Goal: Task Accomplishment & Management: Manage account settings

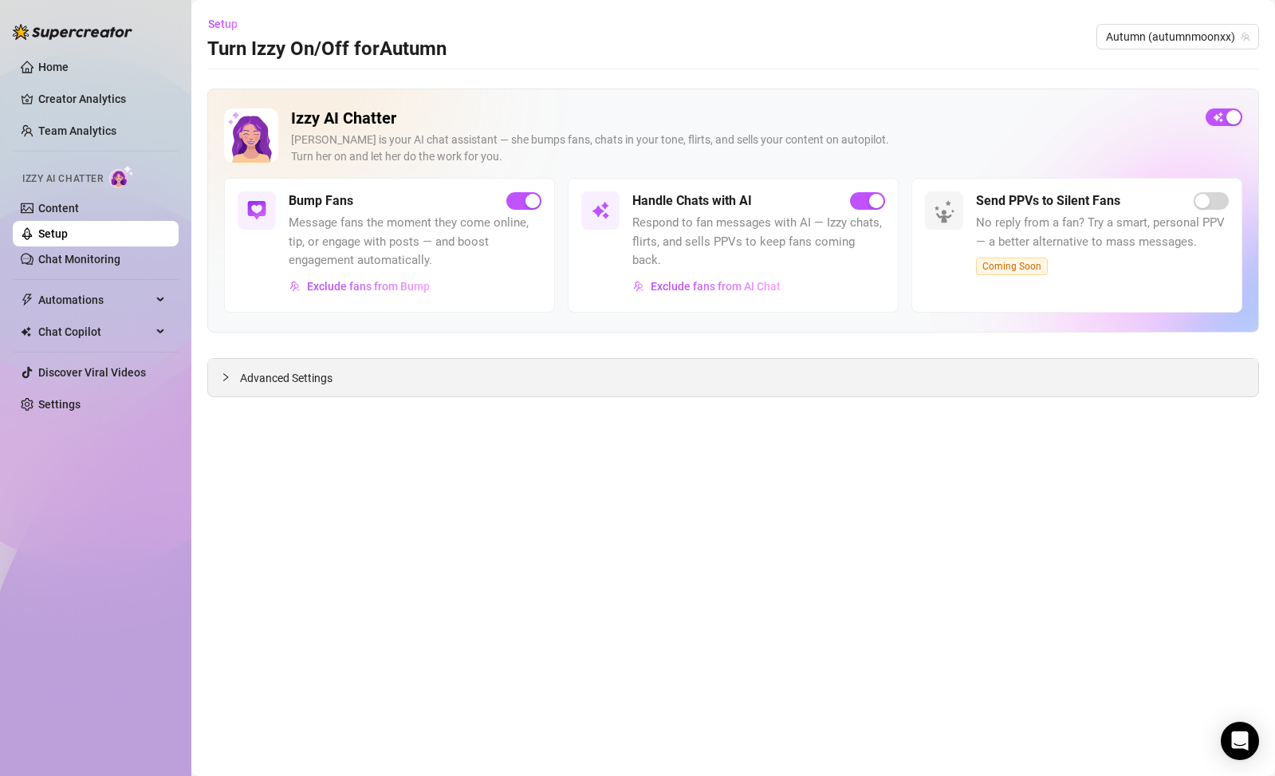
click at [589, 389] on div "Advanced Settings" at bounding box center [733, 377] width 1050 height 37
click at [261, 378] on span "Advanced Settings" at bounding box center [286, 378] width 92 height 18
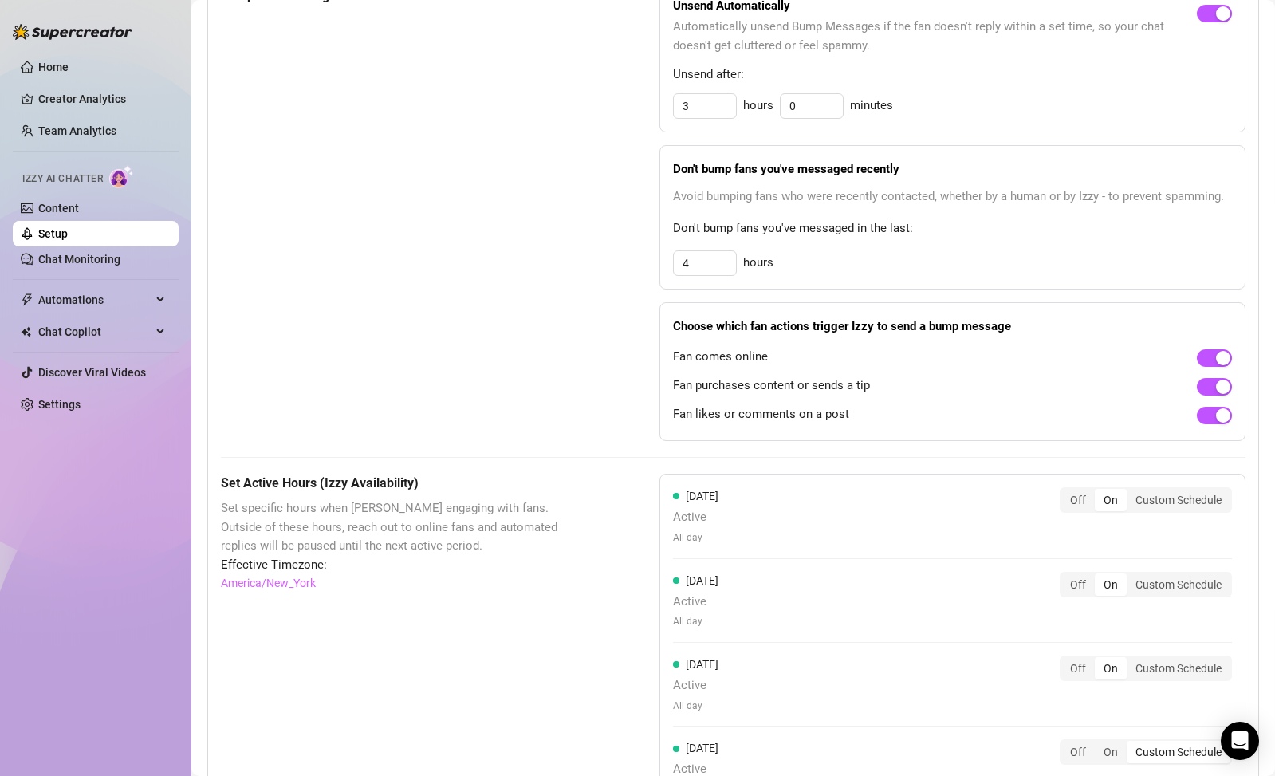
scroll to position [1151, 0]
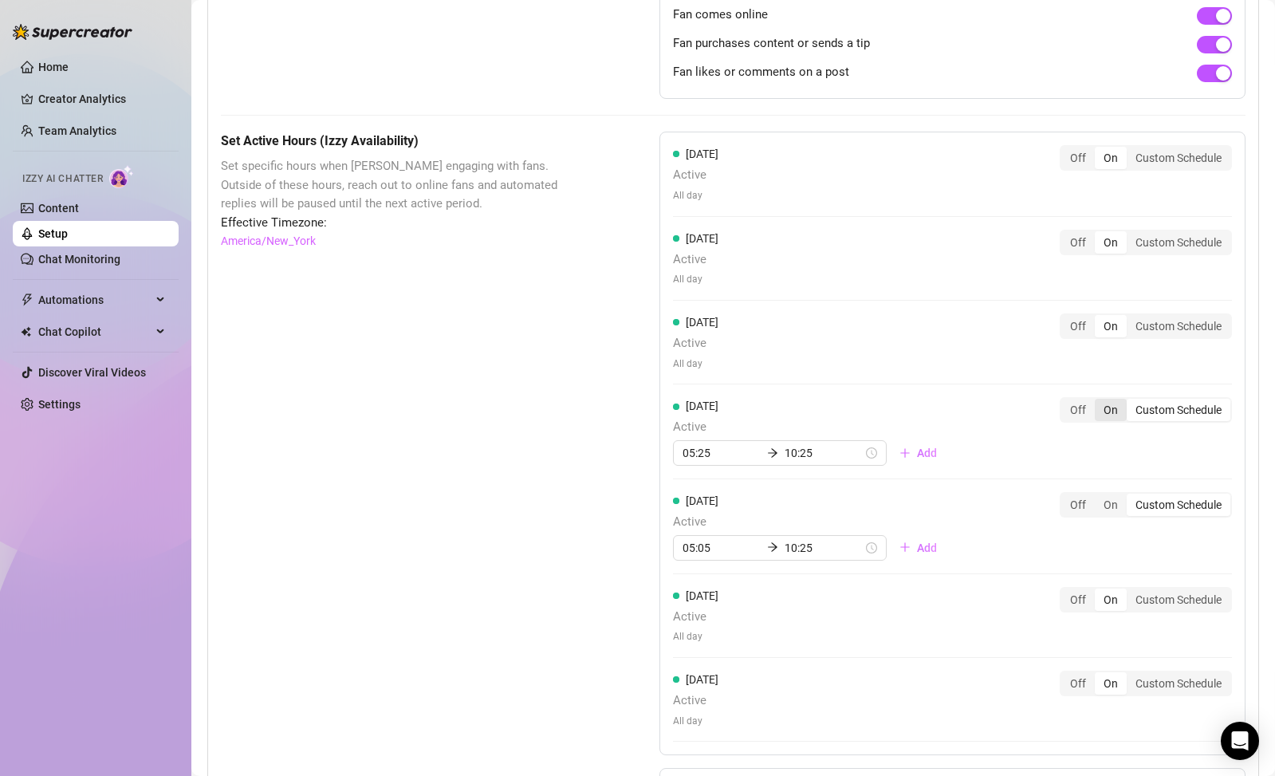
click at [1095, 401] on div "On" at bounding box center [1111, 410] width 32 height 22
click at [1099, 401] on input "On" at bounding box center [1099, 401] width 0 height 0
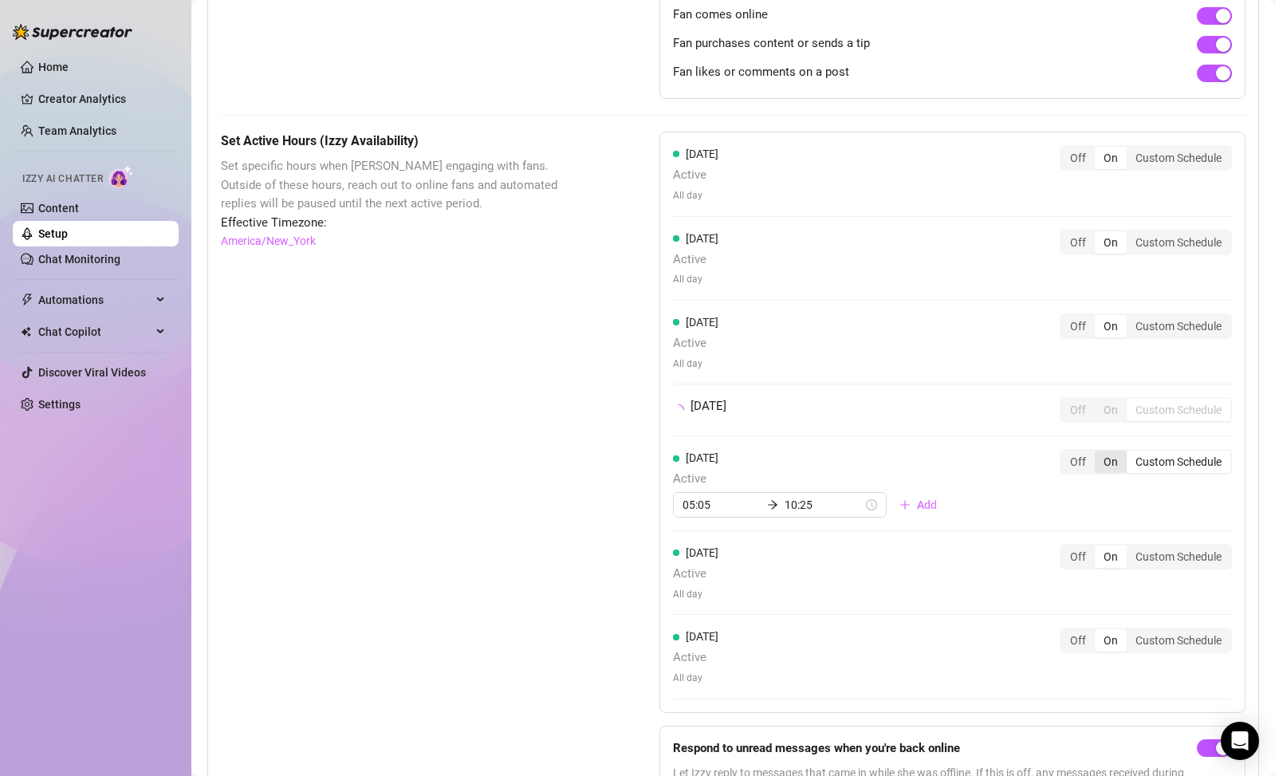
click at [1096, 451] on div "[DATE] Active All day Off On Custom Schedule [DATE] Active All day Off On Custo…" at bounding box center [952, 422] width 586 height 581
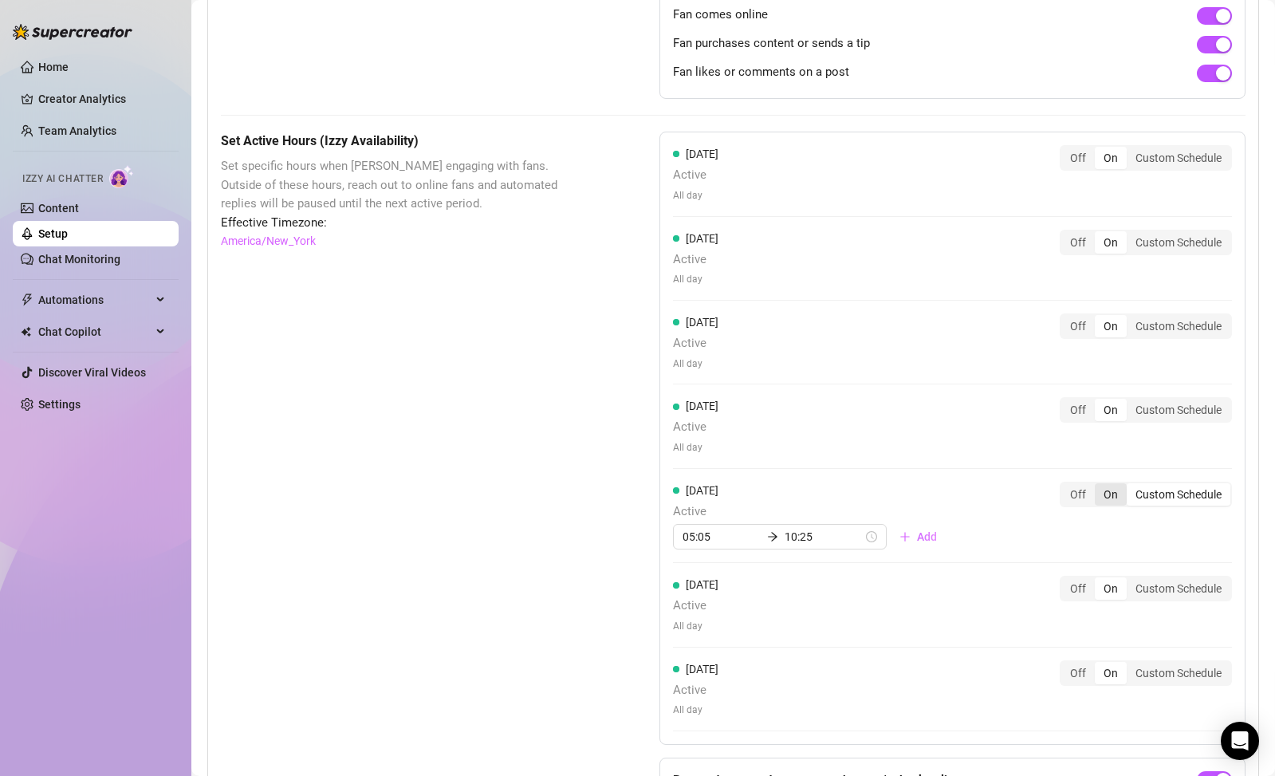
click at [1100, 483] on div "On" at bounding box center [1111, 494] width 32 height 22
click at [1099, 486] on input "On" at bounding box center [1099, 486] width 0 height 0
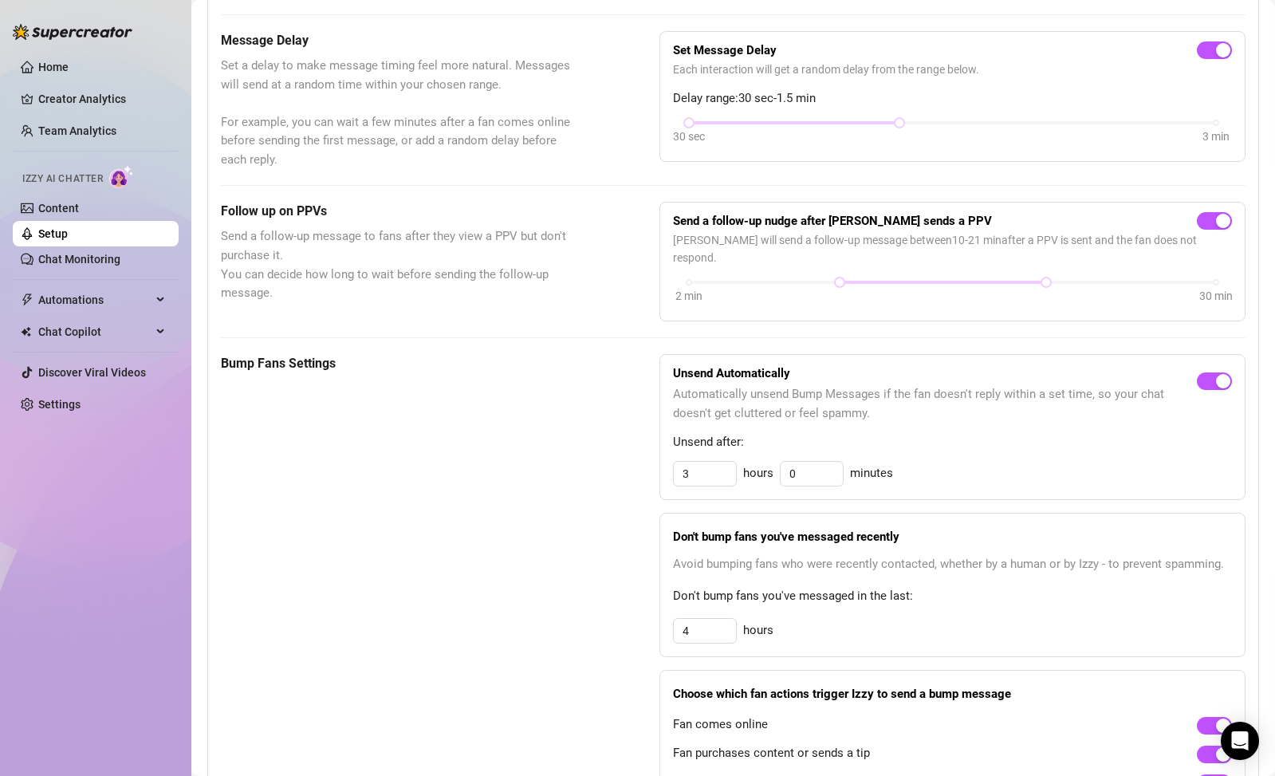
scroll to position [0, 0]
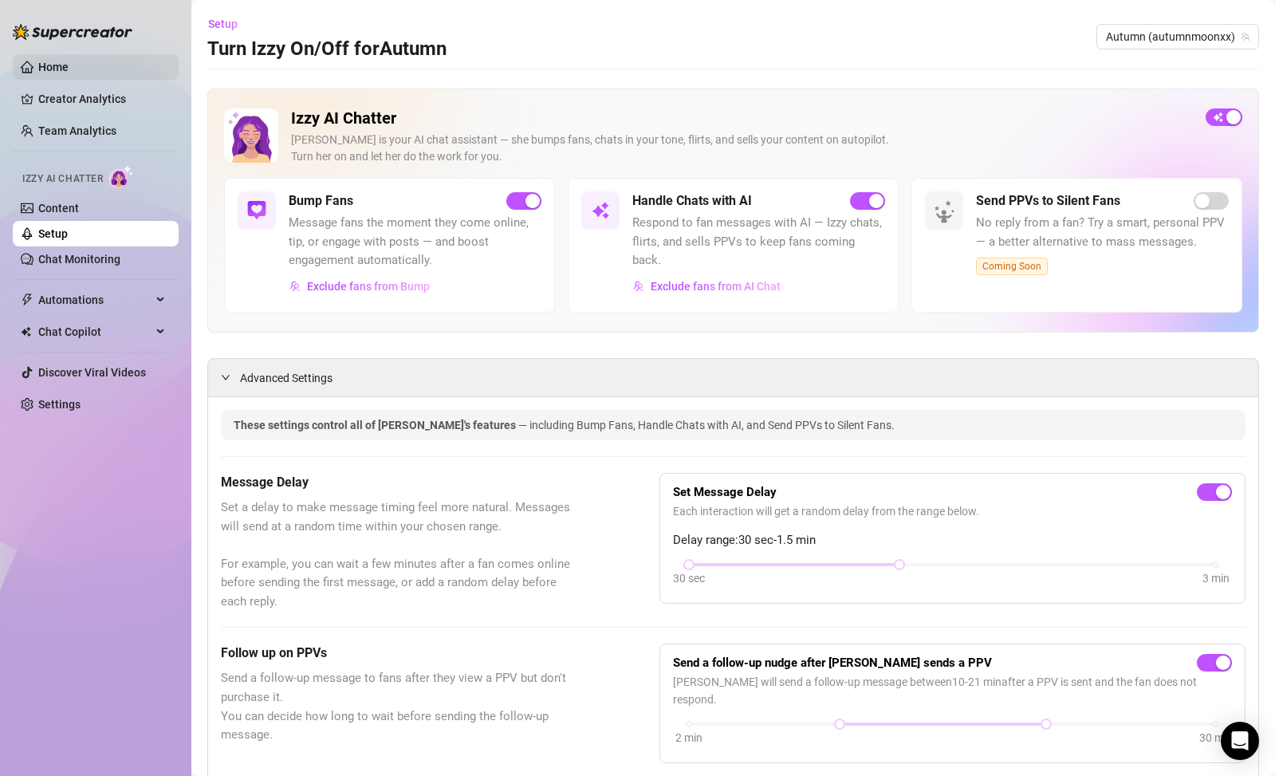
click at [60, 65] on link "Home" at bounding box center [53, 67] width 30 height 13
